Goal: Register for event/course

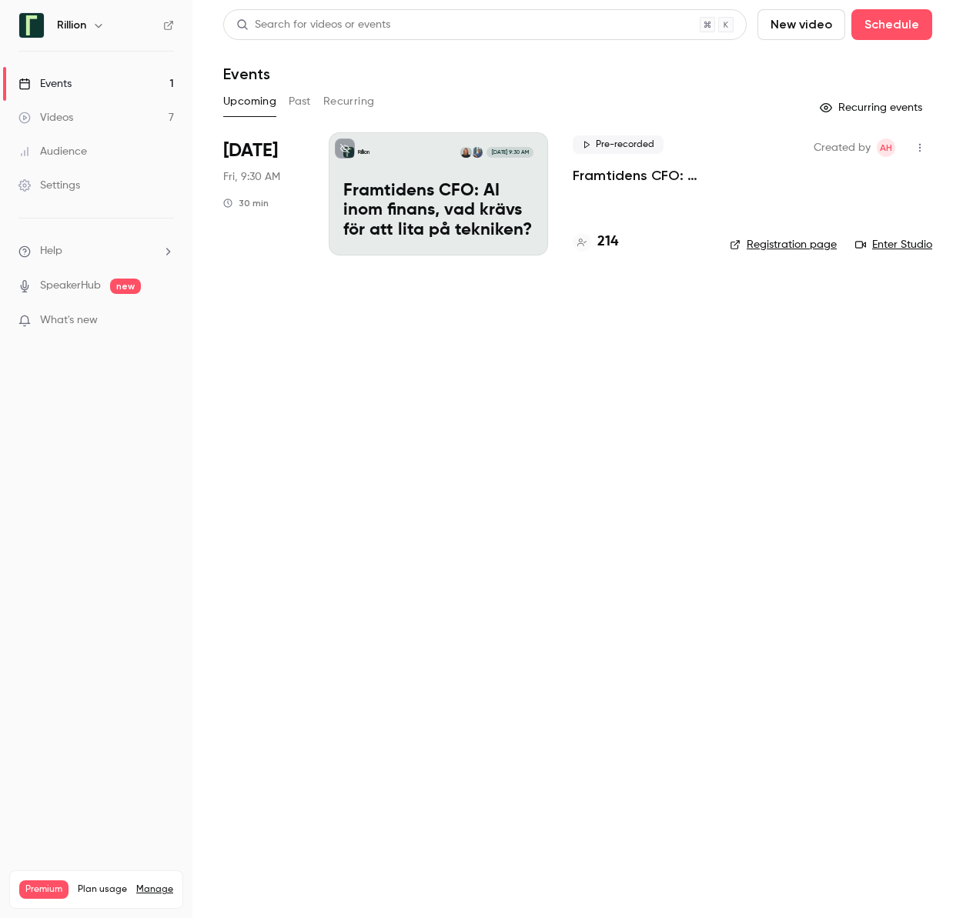
click at [637, 172] on p "Framtidens CFO: AI inom finans, vad krävs för att lita på tekniken?​" at bounding box center [639, 175] width 132 height 18
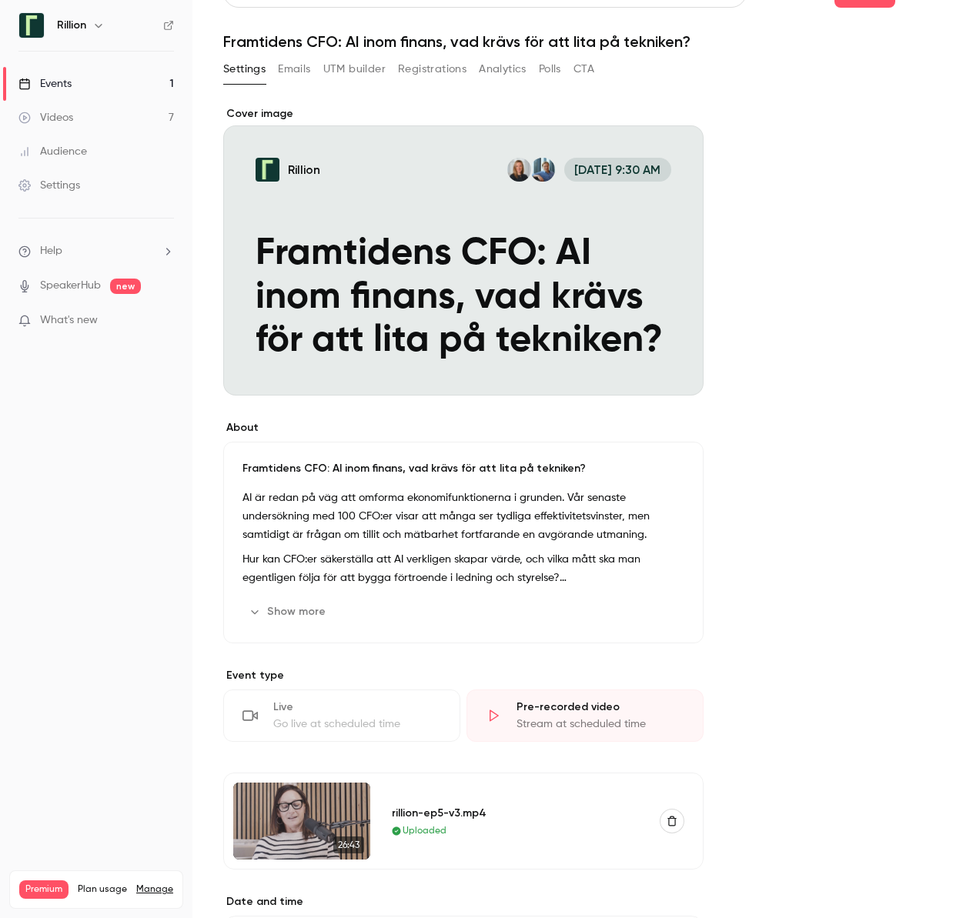
scroll to position [36, 0]
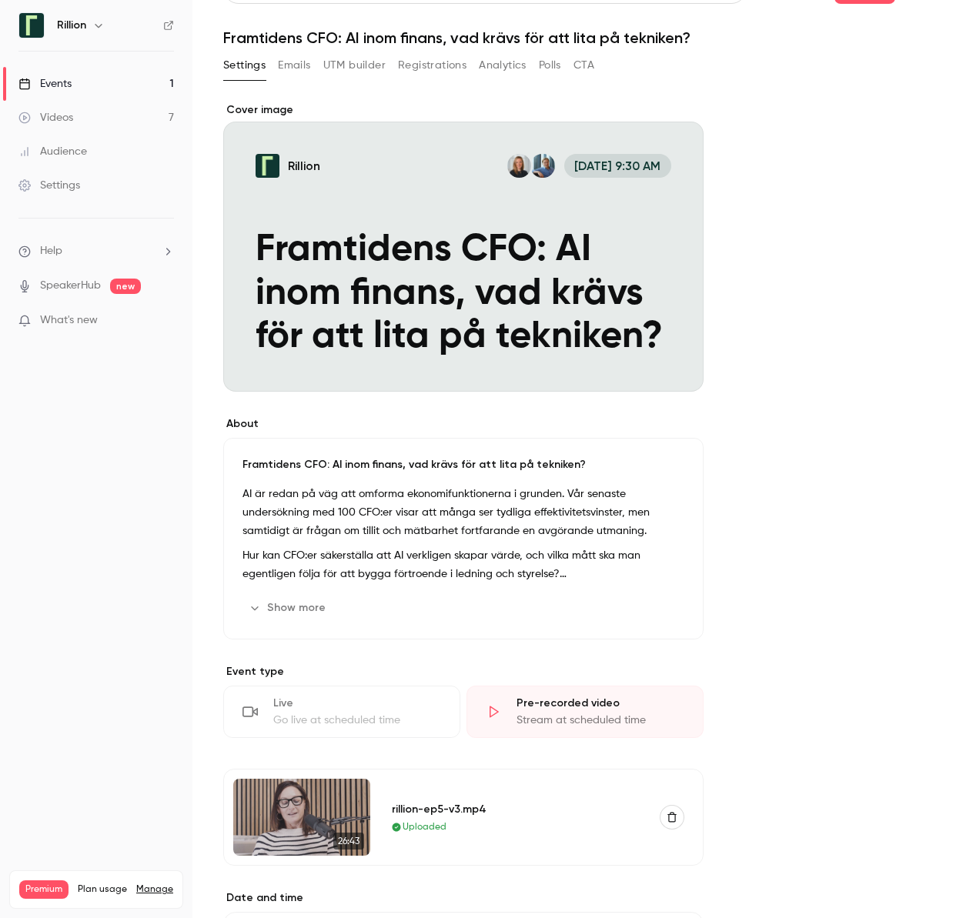
click at [88, 84] on link "Events 1" at bounding box center [96, 84] width 192 height 34
